Goal: Task Accomplishment & Management: Manage account settings

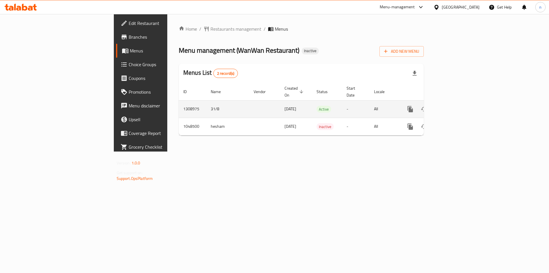
click at [455, 106] on icon "enhanced table" at bounding box center [451, 109] width 7 height 7
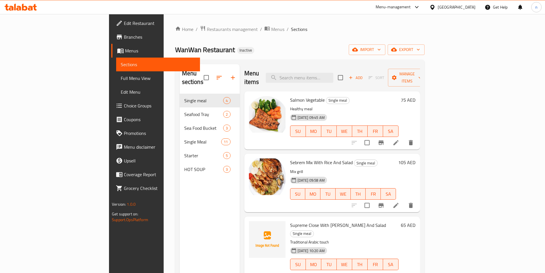
drag, startPoint x: 51, startPoint y: 46, endPoint x: 74, endPoint y: 62, distance: 27.9
click at [111, 46] on link "Menus" at bounding box center [155, 51] width 89 height 14
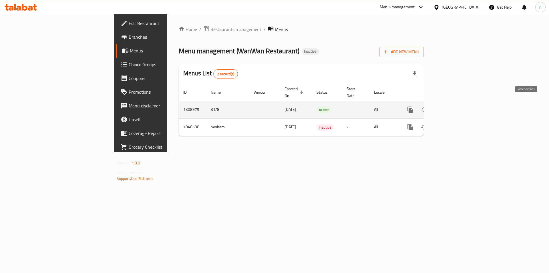
click at [458, 103] on link "enhanced table" at bounding box center [452, 110] width 14 height 14
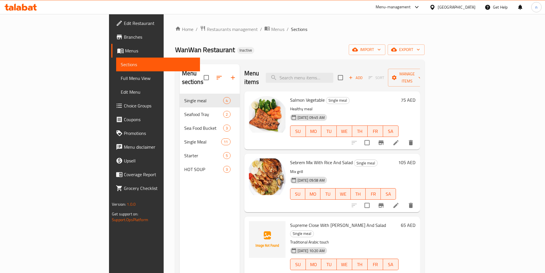
click at [124, 38] on span "Branches" at bounding box center [159, 36] width 71 height 7
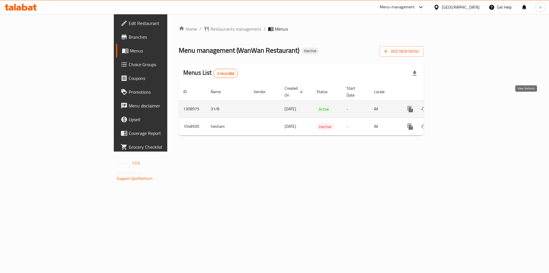
click at [455, 106] on icon "enhanced table" at bounding box center [451, 109] width 7 height 7
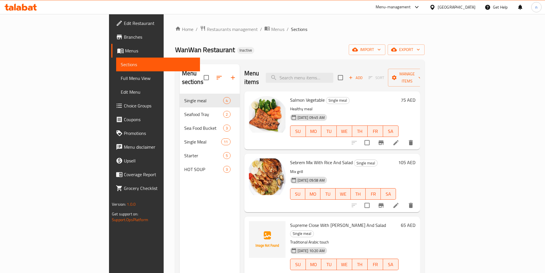
click at [124, 39] on span "Branches" at bounding box center [159, 36] width 71 height 7
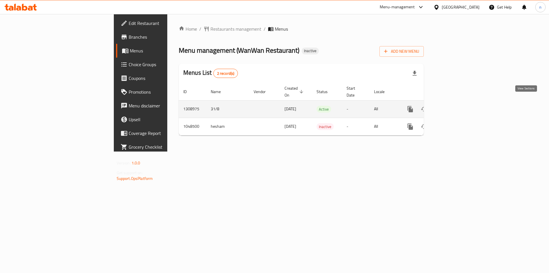
click at [458, 104] on link "enhanced table" at bounding box center [452, 109] width 14 height 14
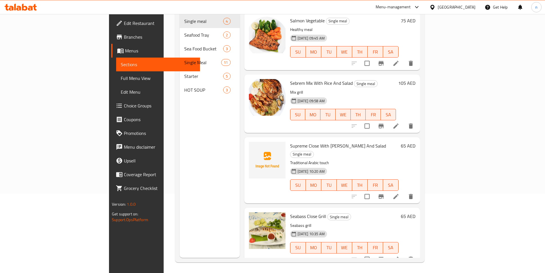
scroll to position [80, 0]
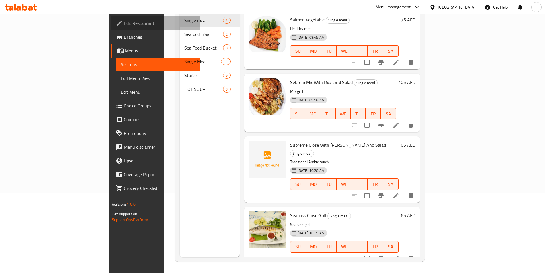
click at [124, 25] on span "Edit Restaurant" at bounding box center [159, 23] width 71 height 7
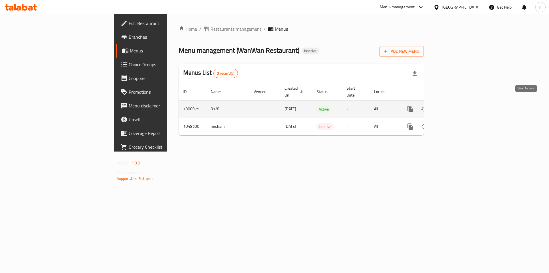
click at [455, 106] on icon "enhanced table" at bounding box center [451, 109] width 7 height 7
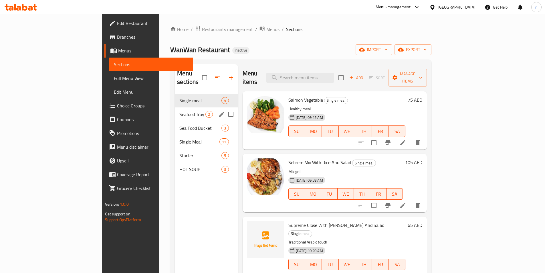
click at [175, 109] on div "Seafood Tray 2" at bounding box center [206, 114] width 63 height 14
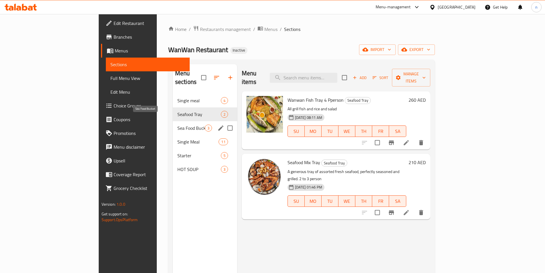
click at [177, 124] on span "Sea Food Bucket" at bounding box center [190, 127] width 27 height 7
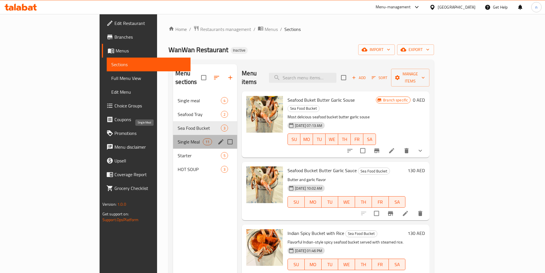
click at [178, 138] on span "Single Meal" at bounding box center [190, 141] width 25 height 7
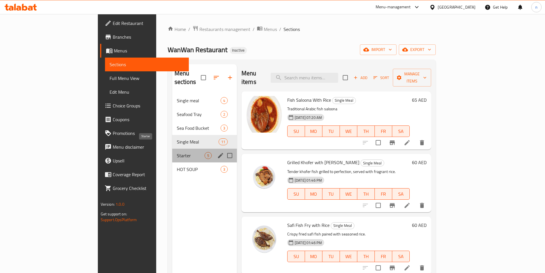
click at [177, 152] on span "Starter" at bounding box center [191, 155] width 28 height 7
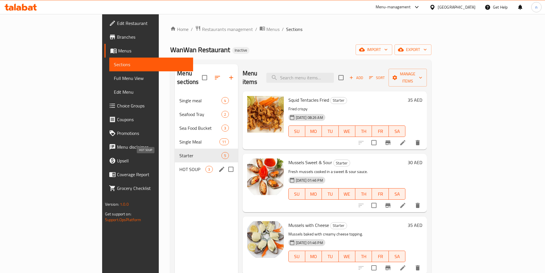
click at [179, 166] on span "HOT SOUP" at bounding box center [192, 169] width 26 height 7
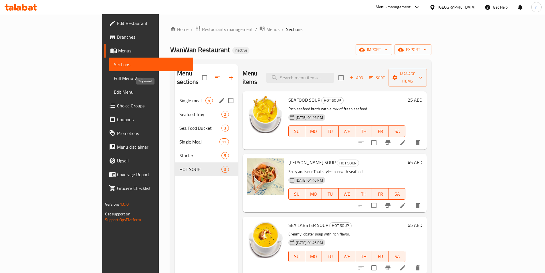
click at [179, 97] on span "Single meal" at bounding box center [192, 100] width 26 height 7
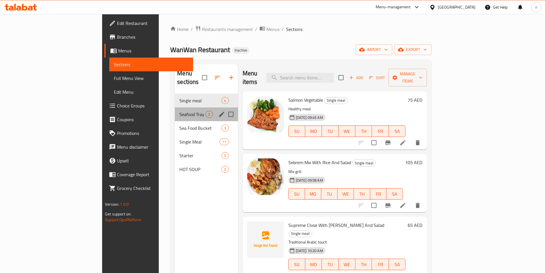
click at [175, 109] on div "Seafood Tray 2" at bounding box center [206, 114] width 63 height 14
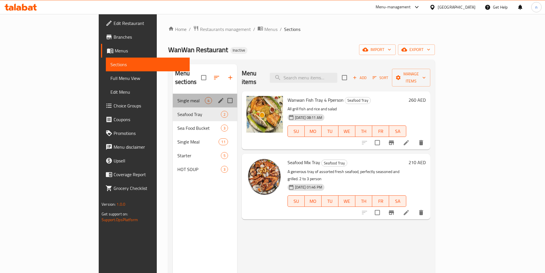
drag, startPoint x: 140, startPoint y: 96, endPoint x: 216, endPoint y: 105, distance: 76.1
click at [173, 96] on div "Single meal 4" at bounding box center [205, 101] width 64 height 14
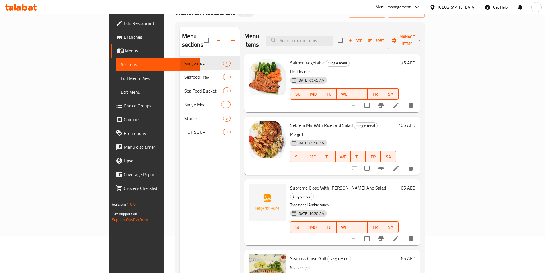
scroll to position [80, 0]
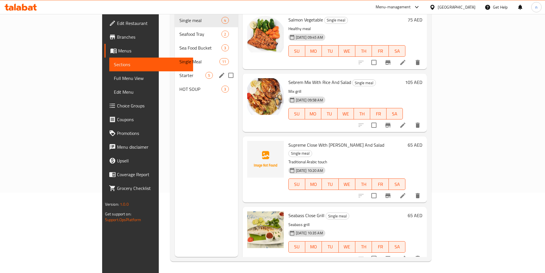
click at [179, 72] on span "Starter" at bounding box center [192, 75] width 26 height 7
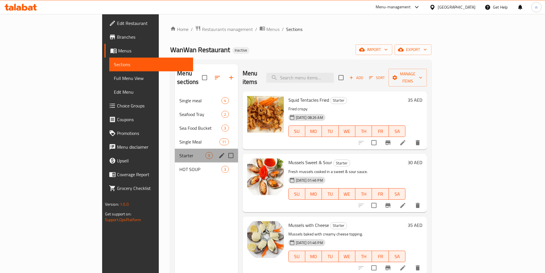
click at [175, 148] on div "Starter 5" at bounding box center [206, 155] width 63 height 14
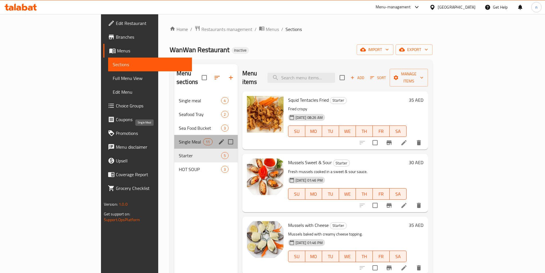
click at [179, 138] on span "Single Meal" at bounding box center [191, 141] width 24 height 7
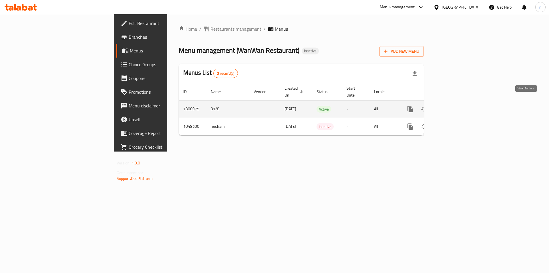
click at [454, 106] on icon "enhanced table" at bounding box center [451, 108] width 5 height 5
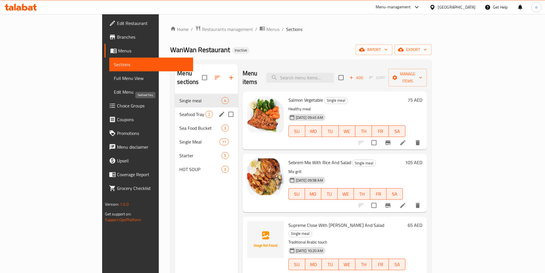
click at [179, 111] on span "Seafood Tray" at bounding box center [192, 114] width 26 height 7
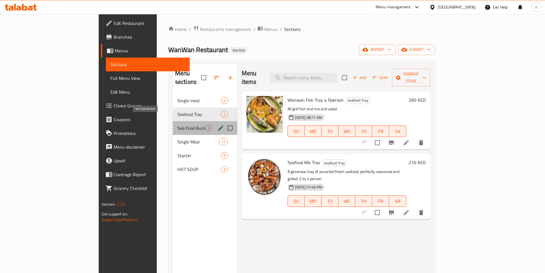
click at [177, 124] on span "Sea Food Bucket" at bounding box center [190, 127] width 27 height 7
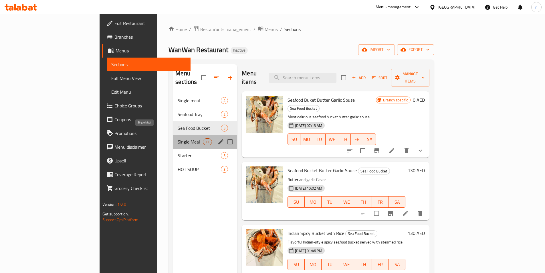
click at [178, 138] on span "Single Meal" at bounding box center [190, 141] width 25 height 7
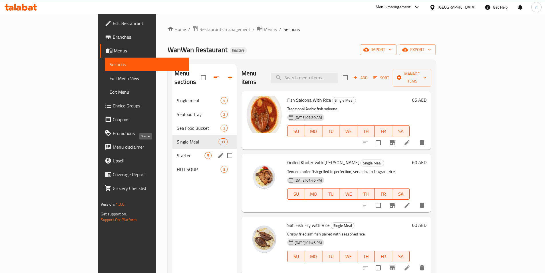
click at [177, 152] on span "Starter" at bounding box center [191, 155] width 28 height 7
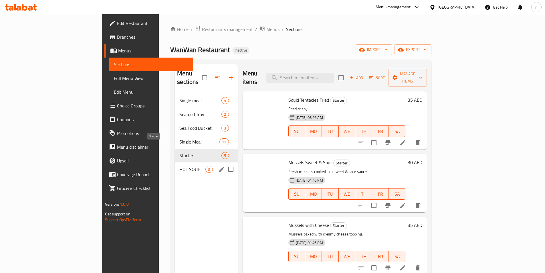
click at [179, 166] on span "HOT SOUP" at bounding box center [192, 169] width 26 height 7
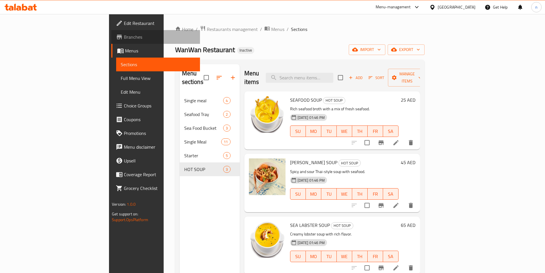
click at [124, 37] on span "Branches" at bounding box center [159, 36] width 71 height 7
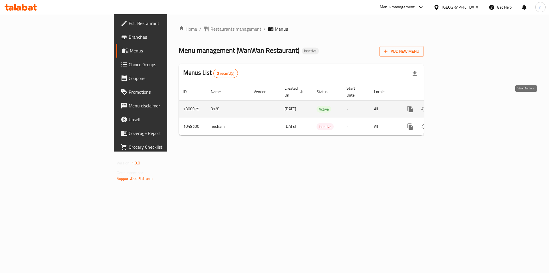
click at [455, 106] on icon "enhanced table" at bounding box center [451, 109] width 7 height 7
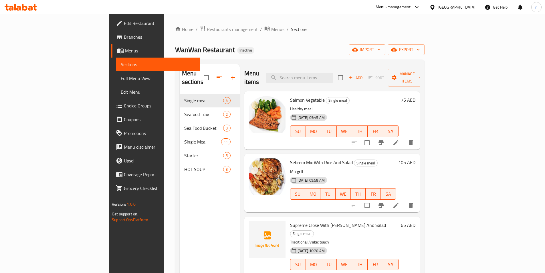
click at [121, 78] on span "Full Menu View" at bounding box center [158, 78] width 75 height 7
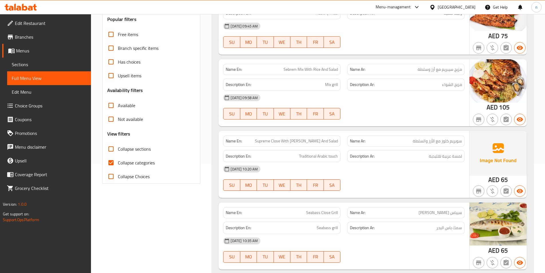
scroll to position [114, 0]
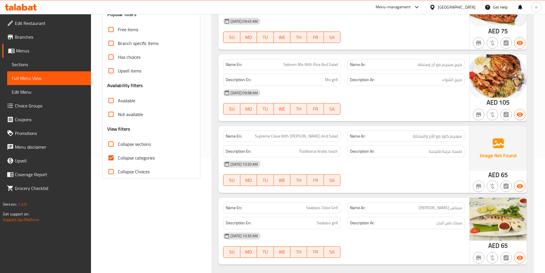
drag, startPoint x: 113, startPoint y: 156, endPoint x: 222, endPoint y: 148, distance: 109.0
click at [113, 156] on input "Collapse categories" at bounding box center [111, 158] width 14 height 14
checkbox input "false"
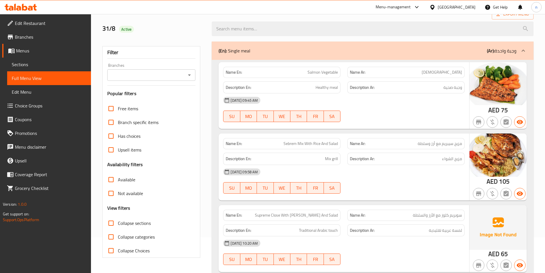
scroll to position [0, 0]
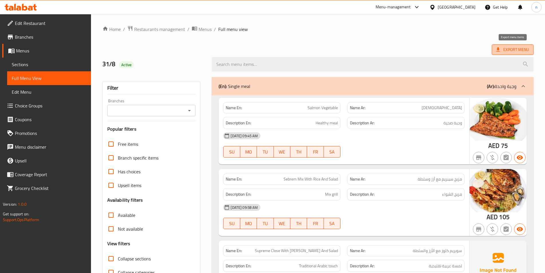
click at [502, 51] on span "Export Menu" at bounding box center [512, 49] width 33 height 7
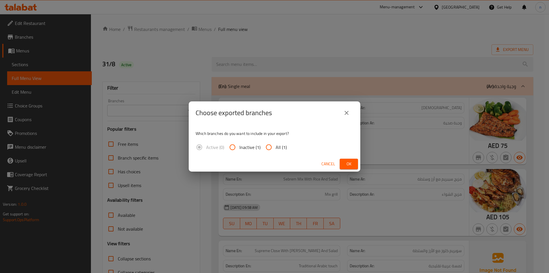
click at [268, 147] on input "All (1)" at bounding box center [269, 147] width 14 height 14
radio input "true"
click at [357, 162] on button "Ok" at bounding box center [349, 163] width 18 height 11
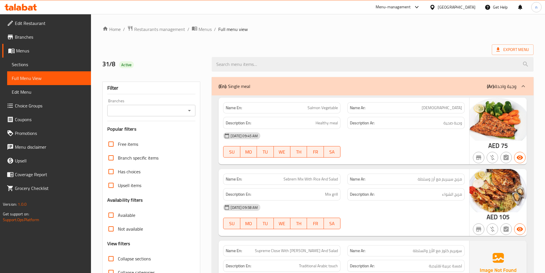
click at [127, 109] on input "Branches" at bounding box center [146, 110] width 75 height 8
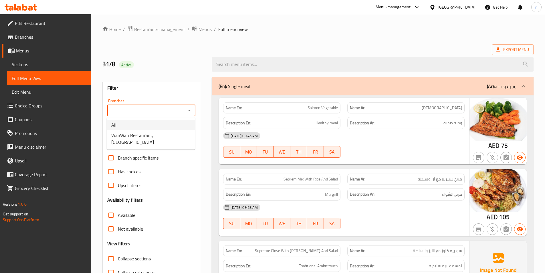
click at [64, 63] on span "Sections" at bounding box center [49, 64] width 75 height 7
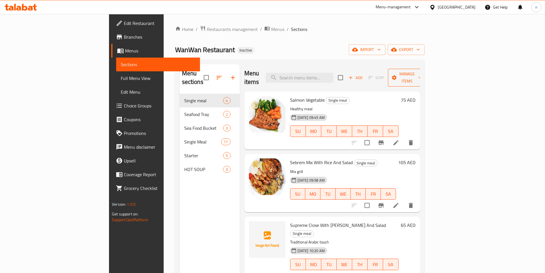
click at [422, 73] on span "Manage items" at bounding box center [406, 77] width 29 height 14
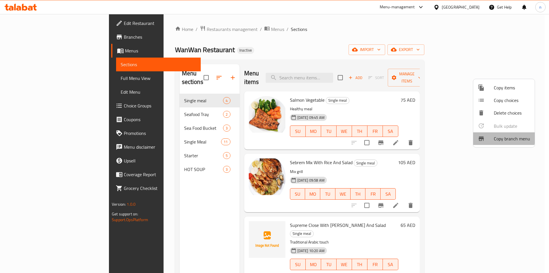
click at [493, 136] on div at bounding box center [486, 138] width 16 height 7
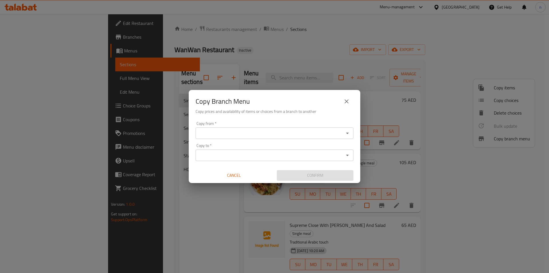
click at [346, 124] on div "Copy from   * Copy from *" at bounding box center [275, 129] width 158 height 17
click at [340, 140] on div "Copy from   * Copy from * Copy to   * Copy to * Cancel Confirm" at bounding box center [275, 151] width 172 height 64
click at [340, 138] on div "Copy from *" at bounding box center [275, 132] width 158 height 11
click at [347, 138] on div "Copy from *" at bounding box center [275, 132] width 158 height 11
click at [348, 133] on icon "Open" at bounding box center [347, 132] width 3 height 1
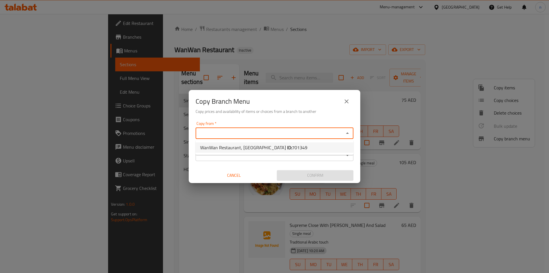
click at [349, 94] on div "Copy Branch Menu" at bounding box center [275, 101] width 158 height 14
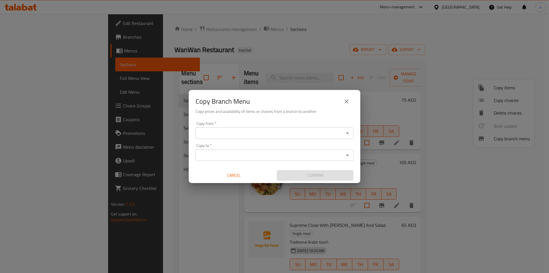
click at [349, 97] on button "close" at bounding box center [347, 101] width 14 height 14
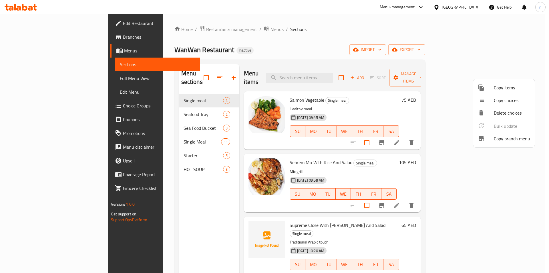
click at [349, 97] on button "close" at bounding box center [347, 101] width 14 height 14
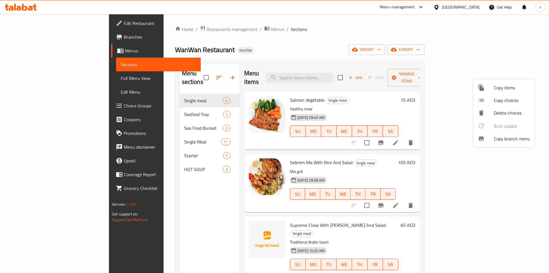
click at [51, 37] on div at bounding box center [274, 136] width 549 height 273
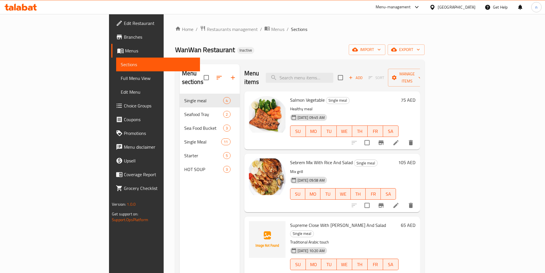
click at [124, 37] on span "Branches" at bounding box center [159, 36] width 71 height 7
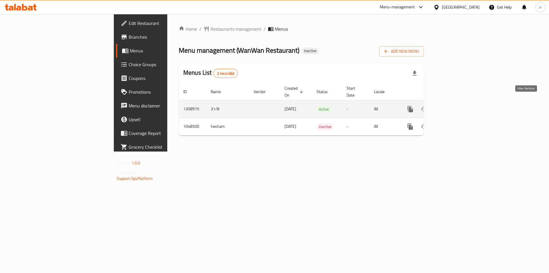
click at [455, 106] on icon "enhanced table" at bounding box center [451, 109] width 7 height 7
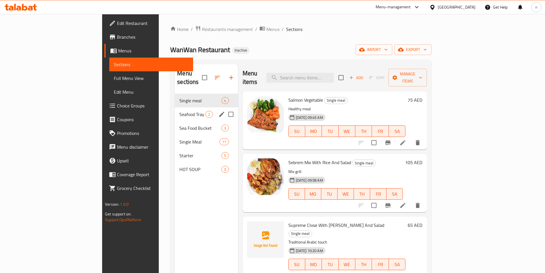
click at [175, 112] on div "Seafood Tray 2" at bounding box center [206, 114] width 63 height 14
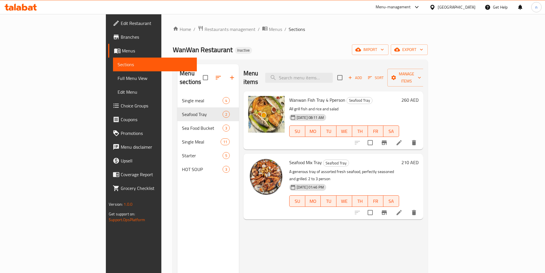
scroll to position [80, 0]
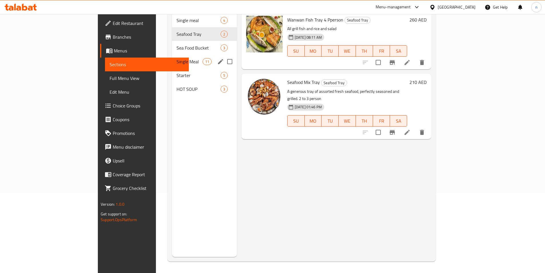
click at [172, 56] on div "Single Meal 11" at bounding box center [204, 62] width 65 height 14
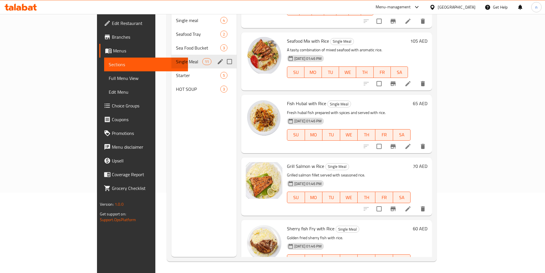
click at [176, 72] on span "Starter" at bounding box center [198, 75] width 44 height 7
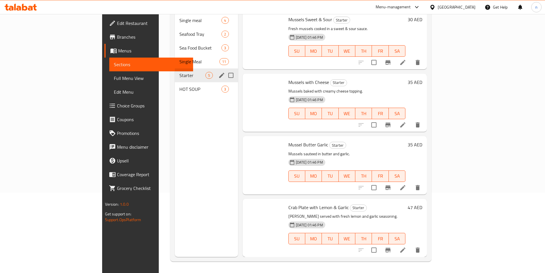
scroll to position [54, 0]
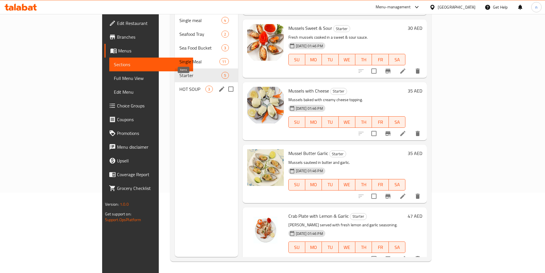
click at [205, 86] on div "3" at bounding box center [208, 89] width 7 height 7
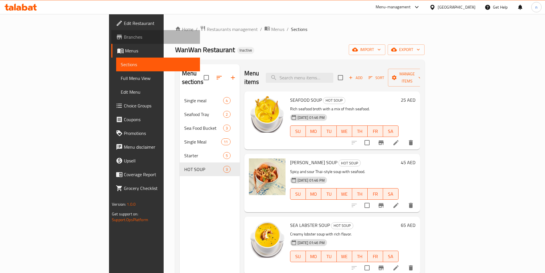
click at [111, 42] on link "Branches" at bounding box center [155, 37] width 89 height 14
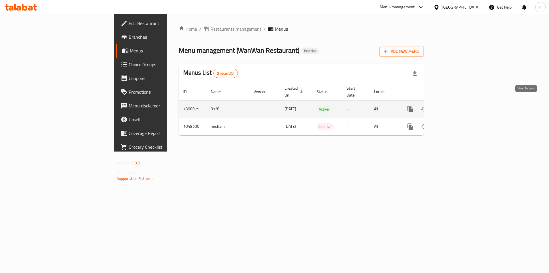
click at [455, 106] on icon "enhanced table" at bounding box center [451, 109] width 7 height 7
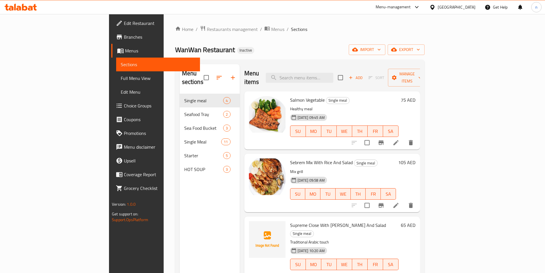
click at [15, 8] on icon at bounding box center [15, 7] width 2 height 7
